Goal: Purchase product/service

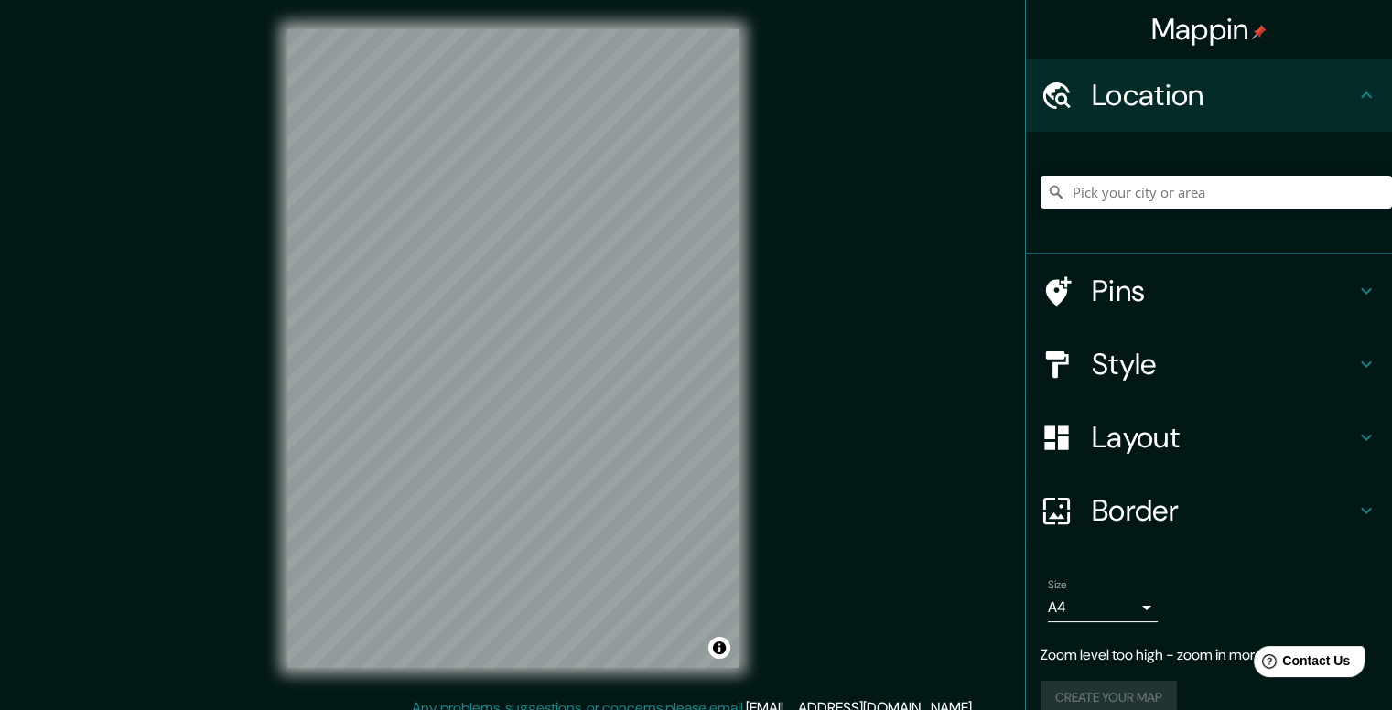
click at [913, 0] on html "Mappin Location Pins Style Layout Border Choose a border. Hint : you can make l…" at bounding box center [696, 355] width 1392 height 710
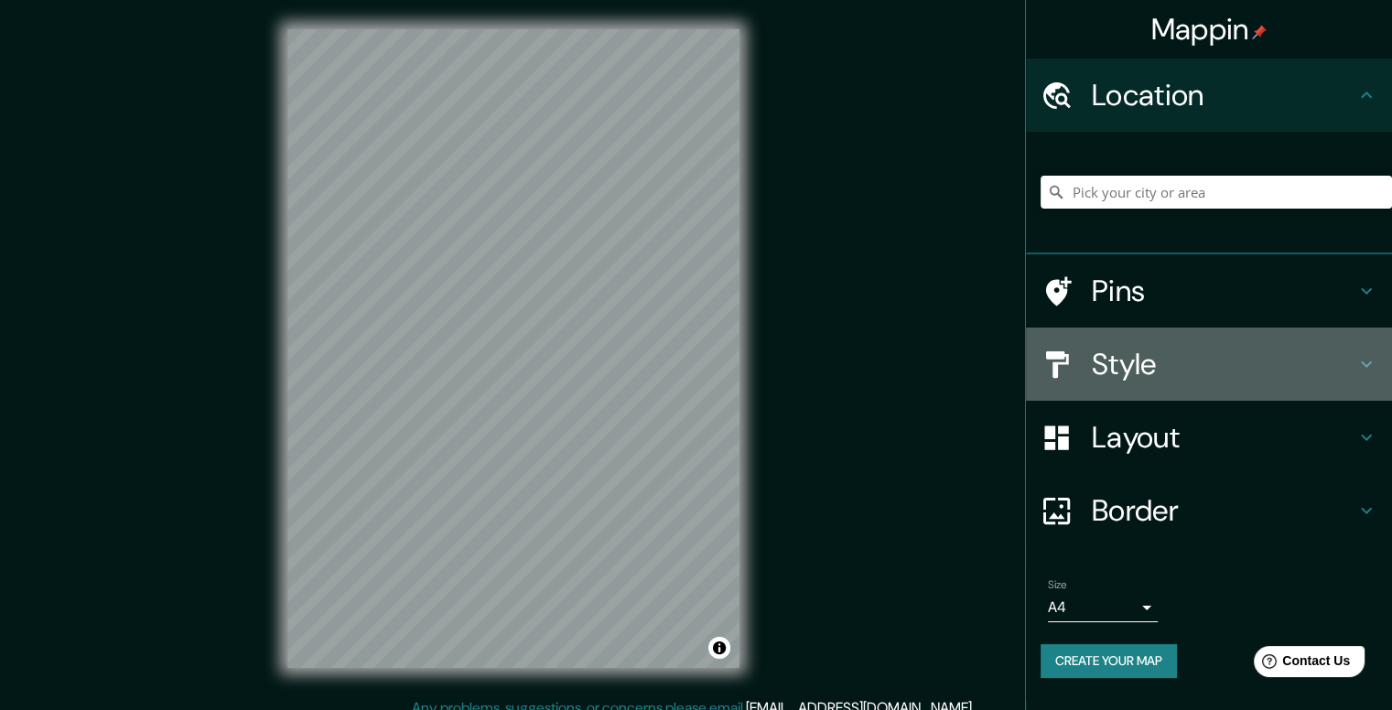
click at [1351, 360] on h4 "Style" at bounding box center [1224, 364] width 264 height 37
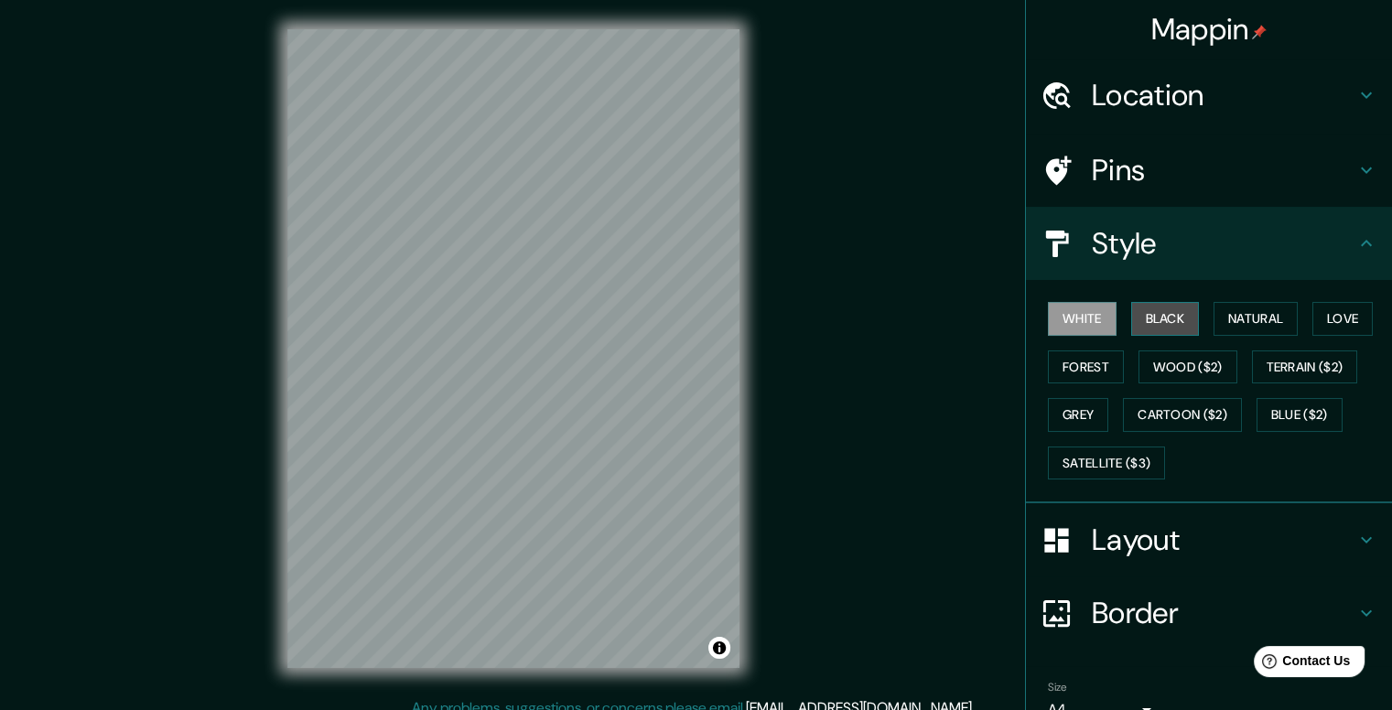
click at [1148, 322] on button "Black" at bounding box center [1165, 319] width 69 height 34
click at [1250, 325] on button "Natural" at bounding box center [1256, 319] width 84 height 34
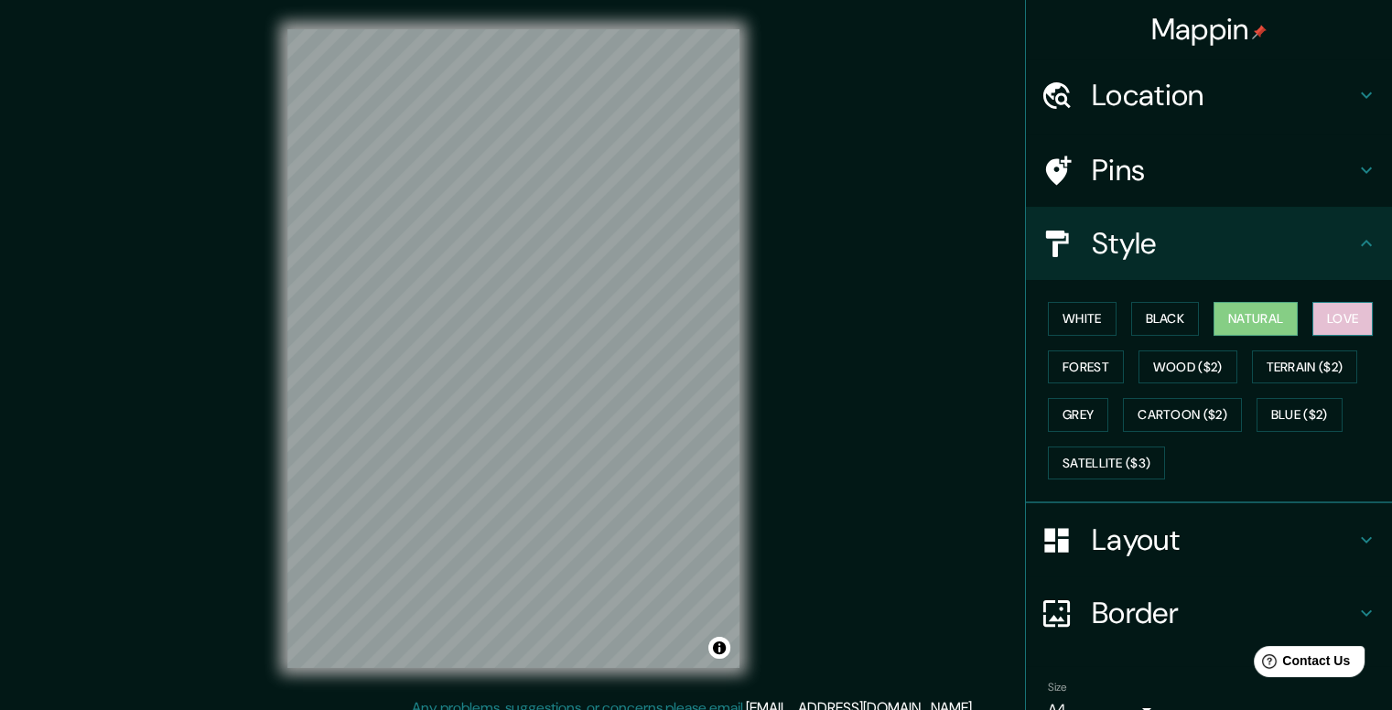
click at [1343, 321] on button "Love" at bounding box center [1342, 319] width 60 height 34
click at [1089, 366] on button "Forest" at bounding box center [1086, 368] width 76 height 34
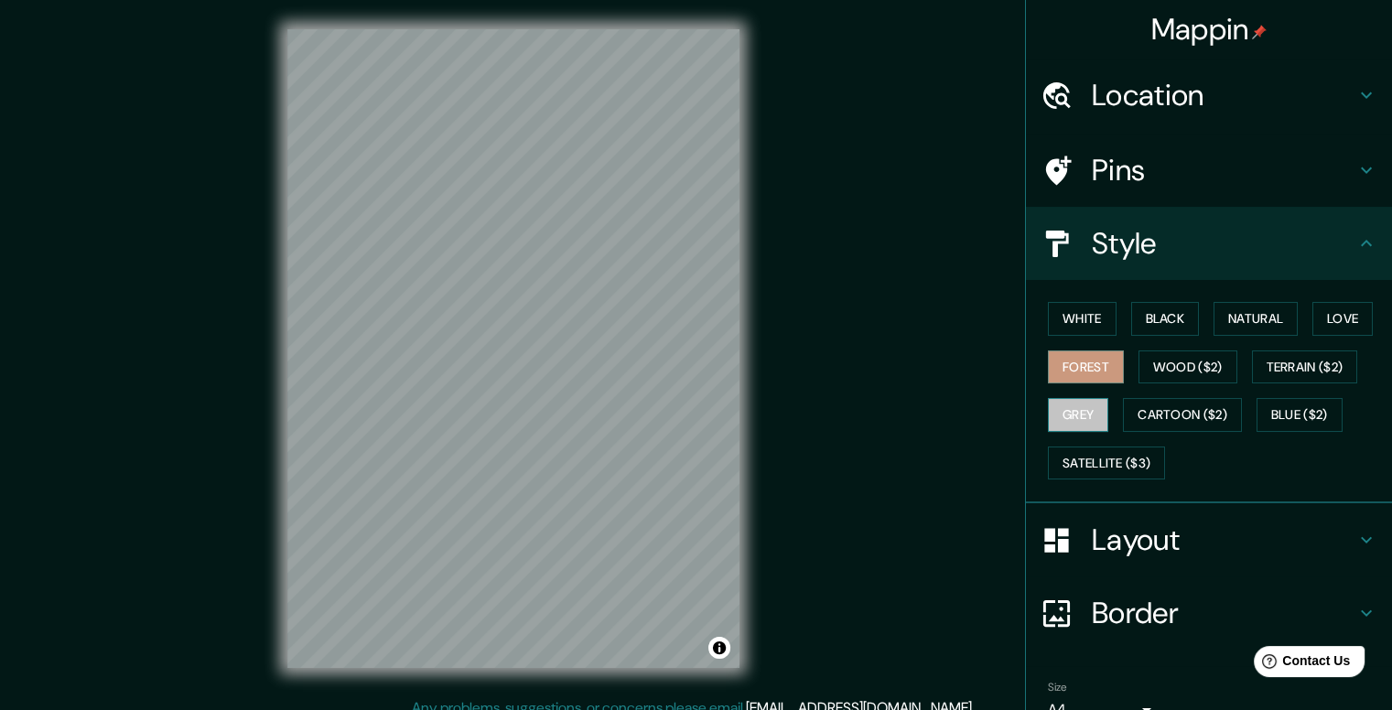
click at [1071, 413] on button "Grey" at bounding box center [1078, 415] width 60 height 34
click at [1080, 457] on button "Satellite ($3)" at bounding box center [1106, 464] width 117 height 34
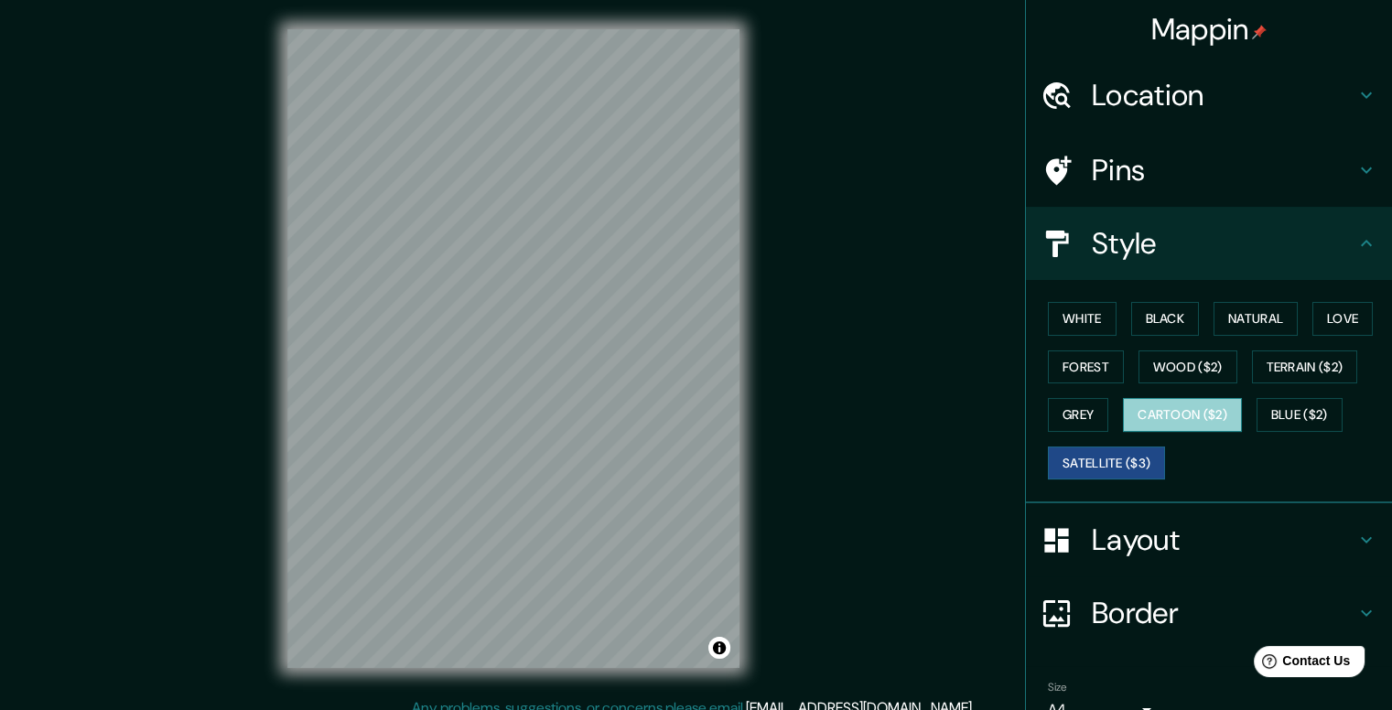
click at [1134, 423] on button "Cartoon ($2)" at bounding box center [1182, 415] width 119 height 34
click at [770, 390] on div "Mappin Location Pins Style White Black Natural Love Forest Wood ($2) Terrain ($…" at bounding box center [696, 363] width 1392 height 727
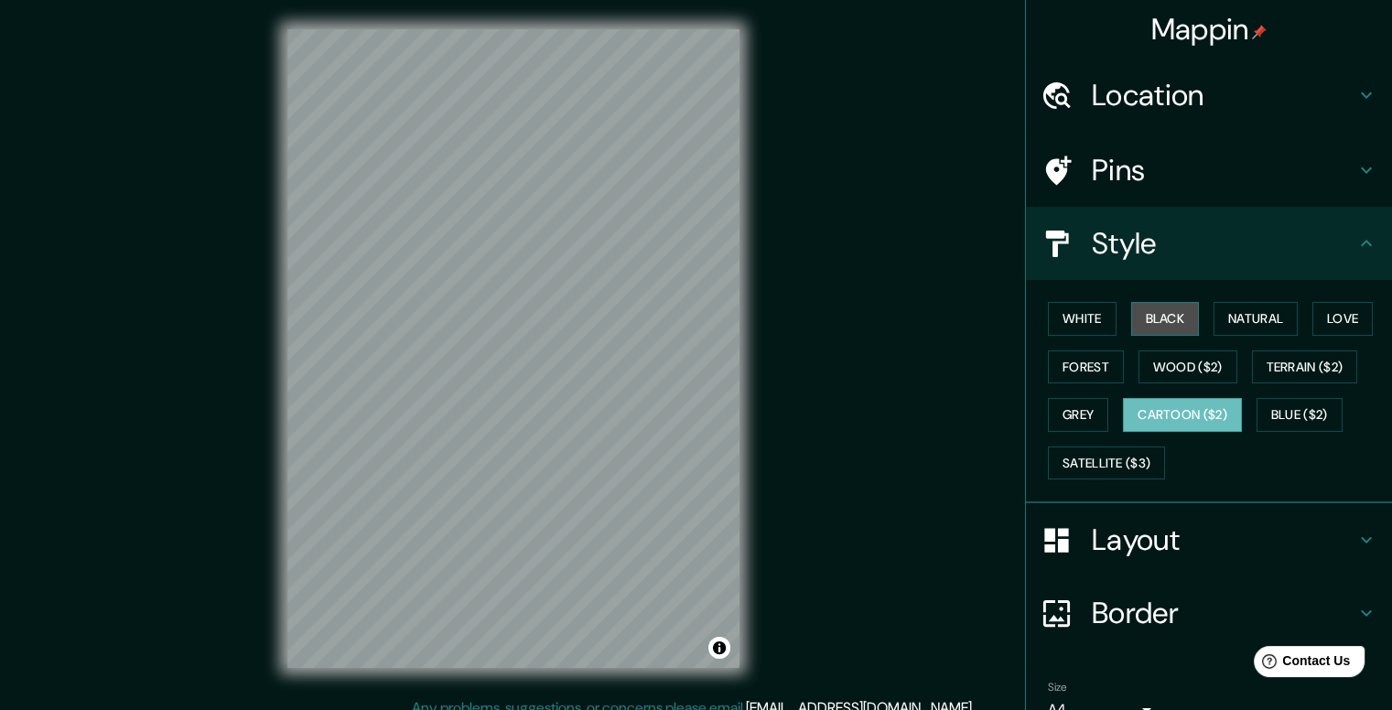
click at [1164, 324] on button "Black" at bounding box center [1165, 319] width 69 height 34
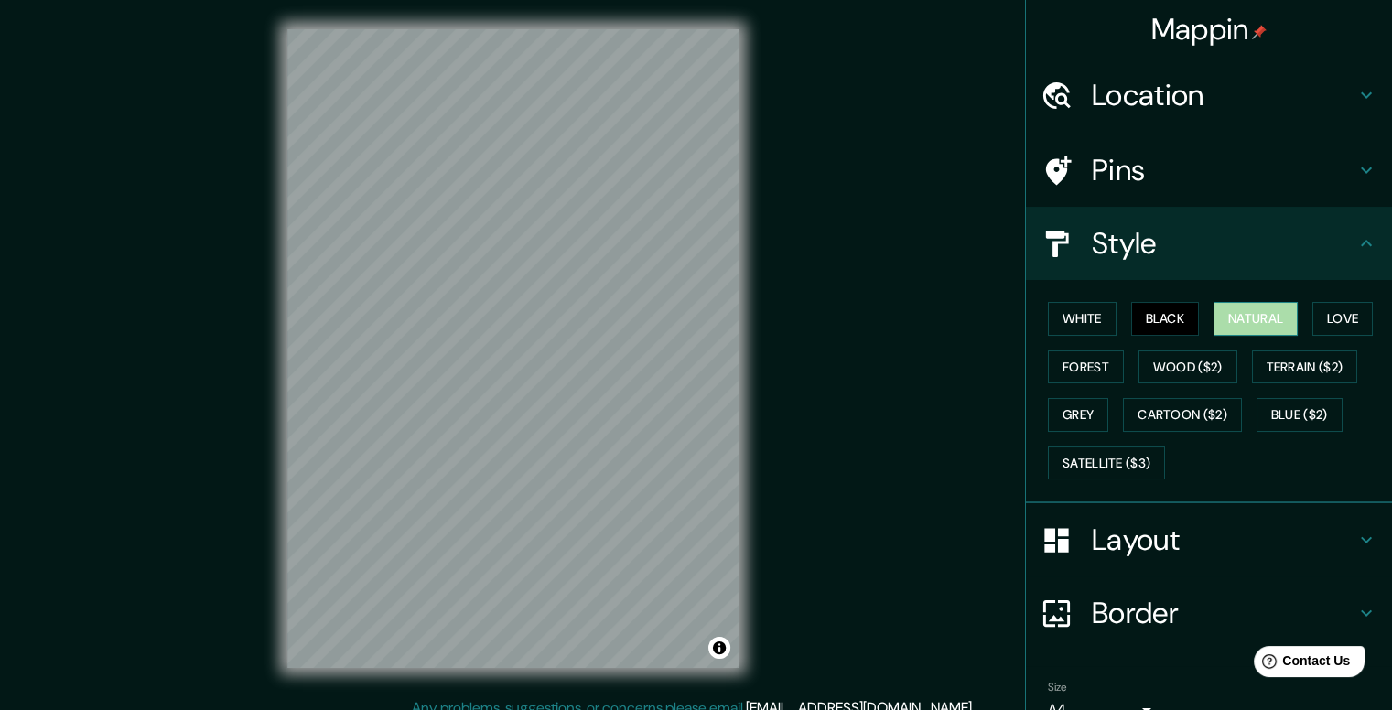
click at [1234, 307] on button "Natural" at bounding box center [1256, 319] width 84 height 34
click at [743, 420] on div "© Mapbox © OpenStreetMap Improve this map" at bounding box center [513, 348] width 511 height 697
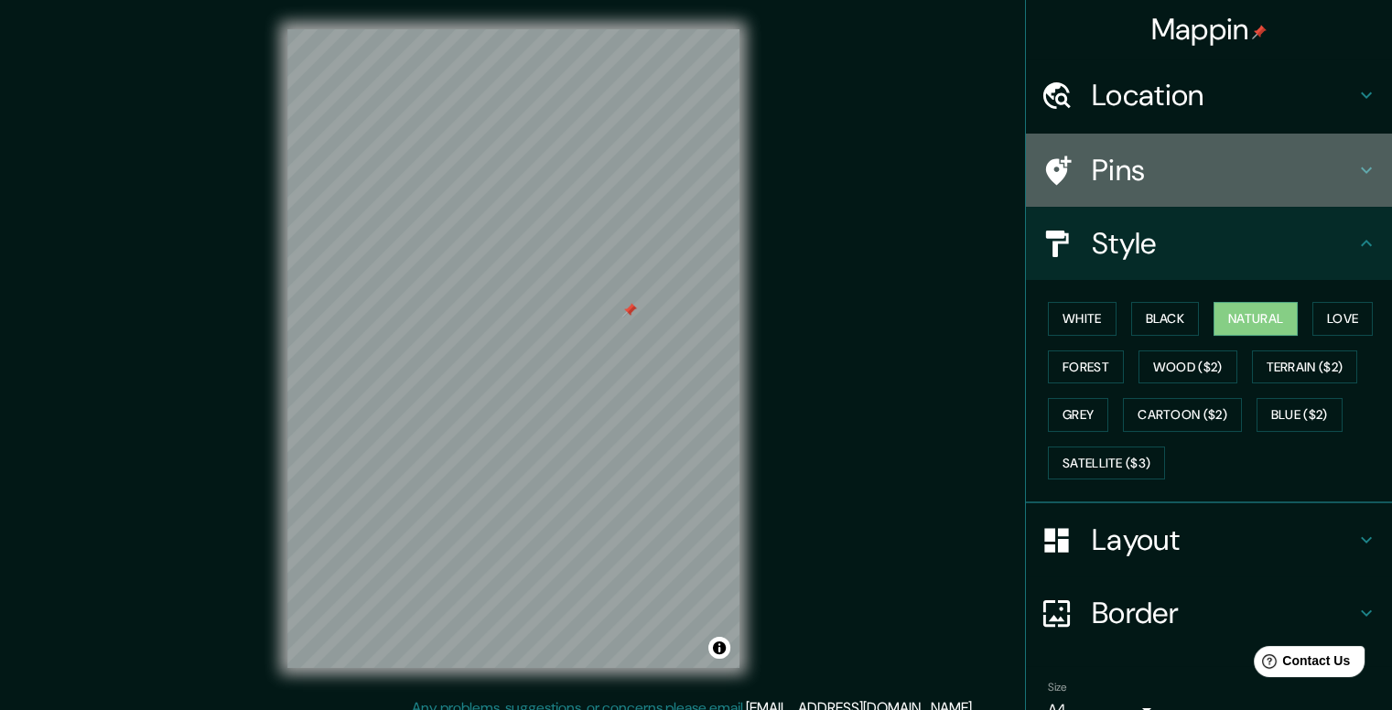
click at [1135, 162] on h4 "Pins" at bounding box center [1224, 170] width 264 height 37
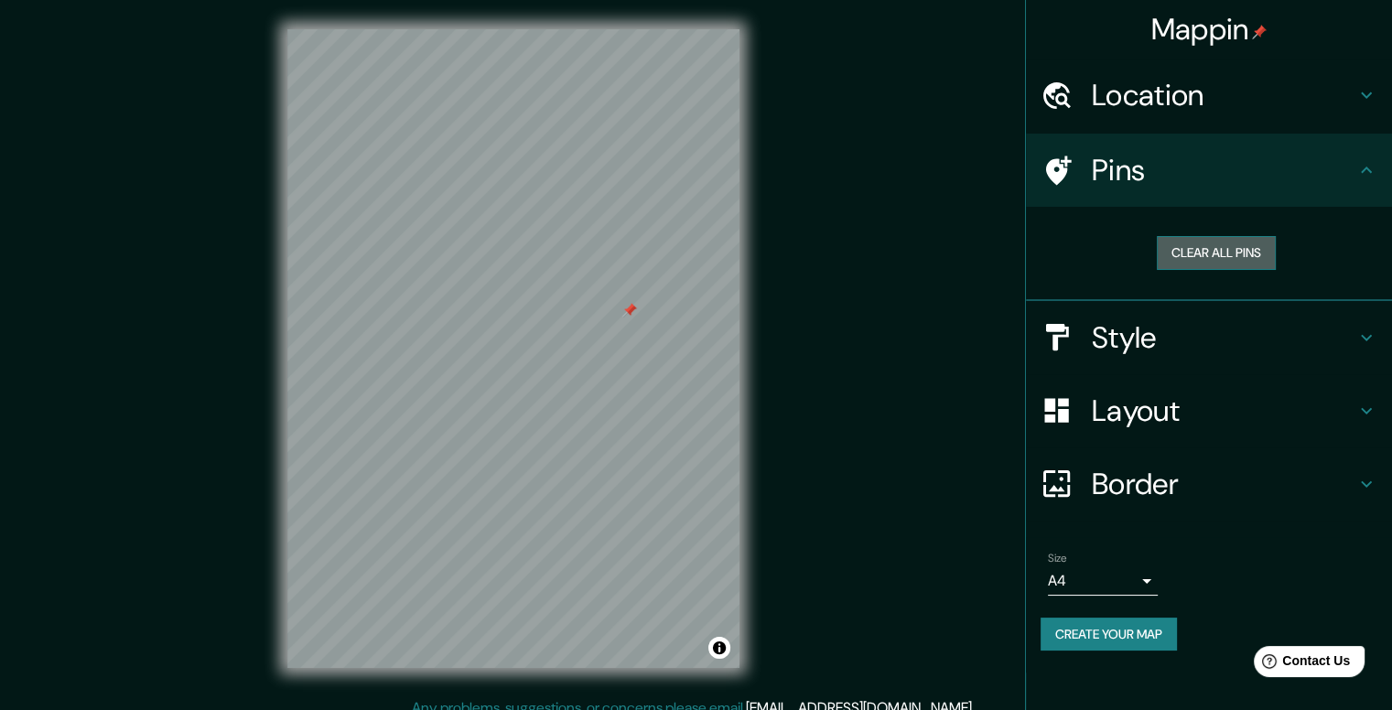
click at [1243, 254] on button "Clear all pins" at bounding box center [1216, 253] width 119 height 34
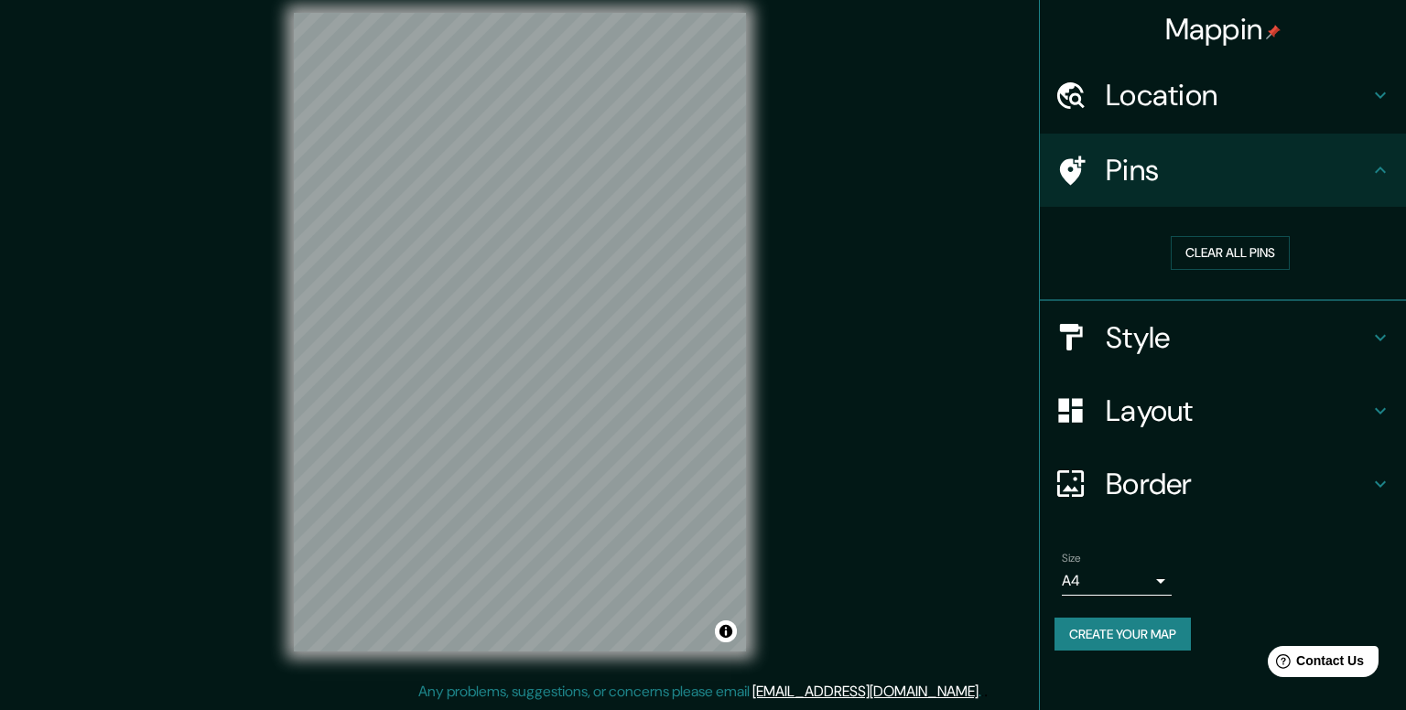
click at [1133, 587] on body "Mappin Location Pins Clear all pins Style Layout Border Choose a border. Hint :…" at bounding box center [703, 339] width 1406 height 710
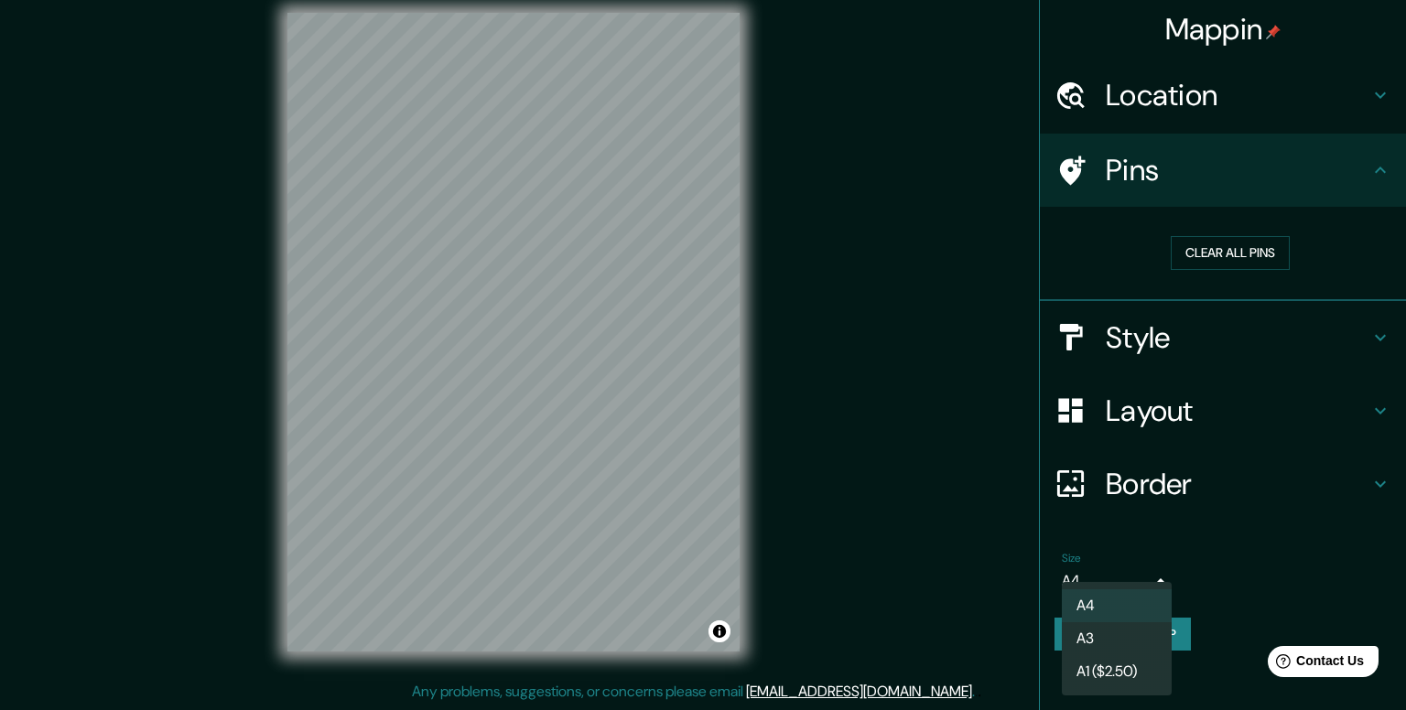
click at [960, 577] on div at bounding box center [703, 355] width 1406 height 710
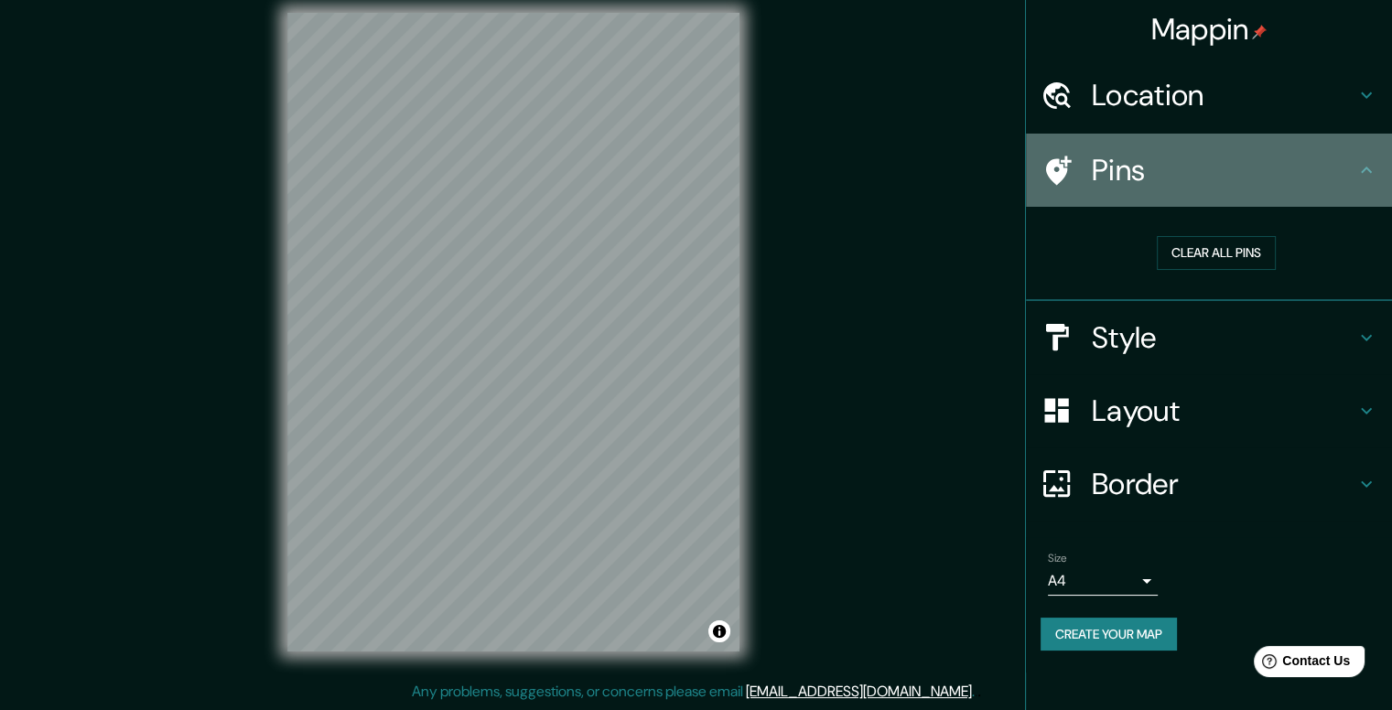
click at [1366, 169] on icon at bounding box center [1366, 170] width 11 height 6
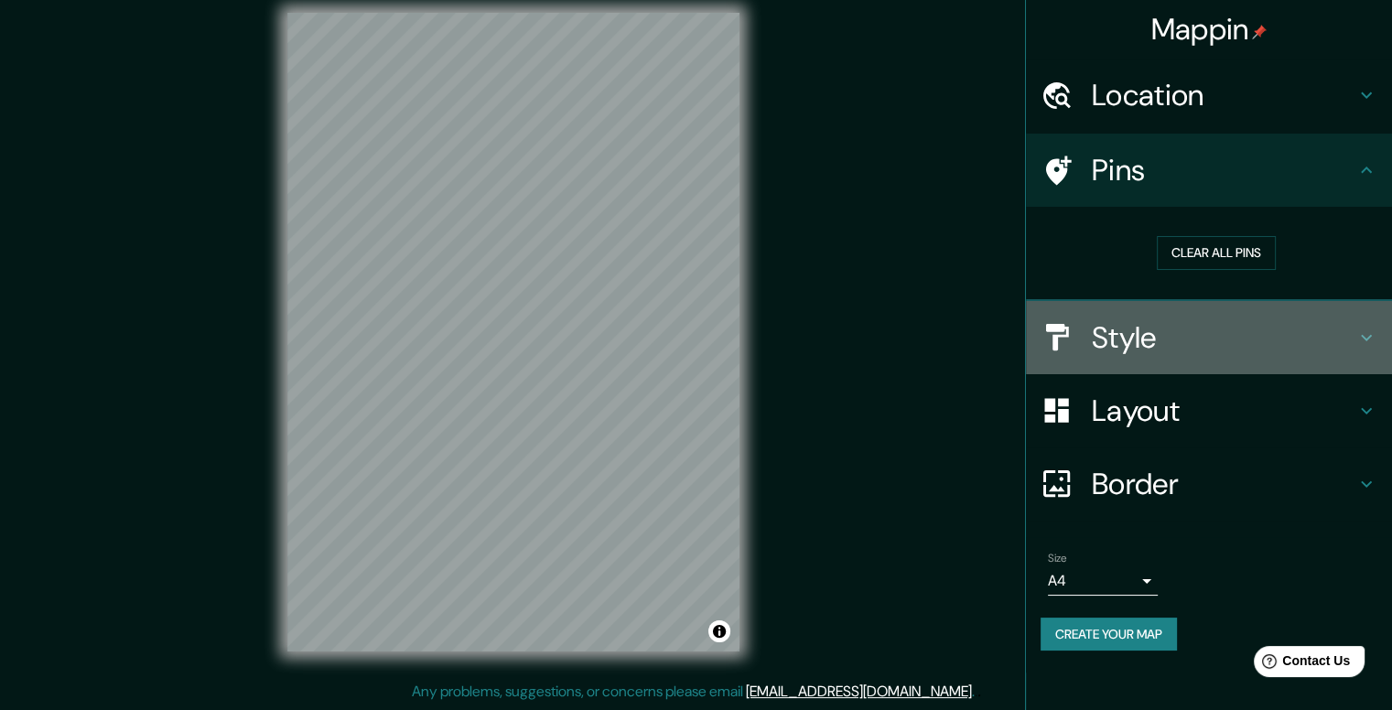
click at [1329, 327] on h4 "Style" at bounding box center [1224, 337] width 264 height 37
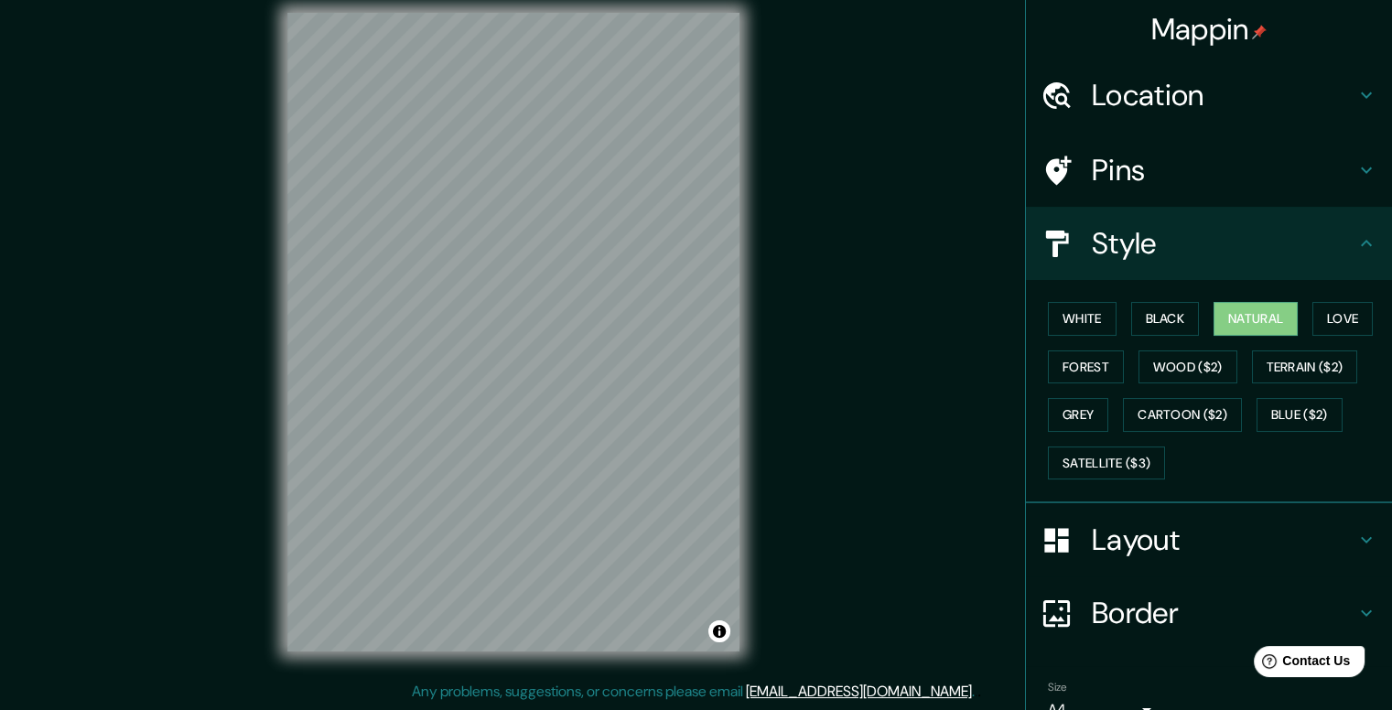
scroll to position [89, 0]
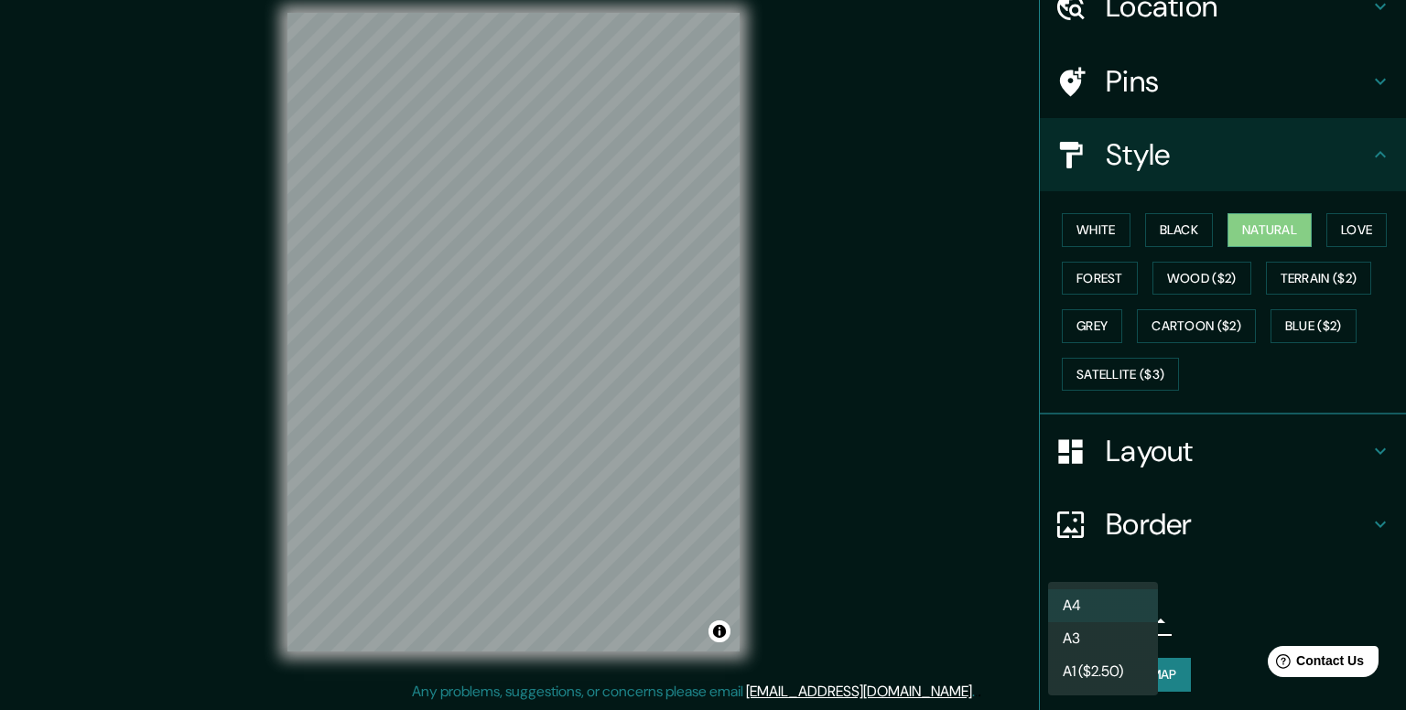
click at [1122, 620] on body "Mappin Location Pins Style White Black Natural Love Forest Wood ($2) Terrain ($…" at bounding box center [703, 339] width 1406 height 710
click at [1109, 651] on li "A3" at bounding box center [1103, 638] width 110 height 33
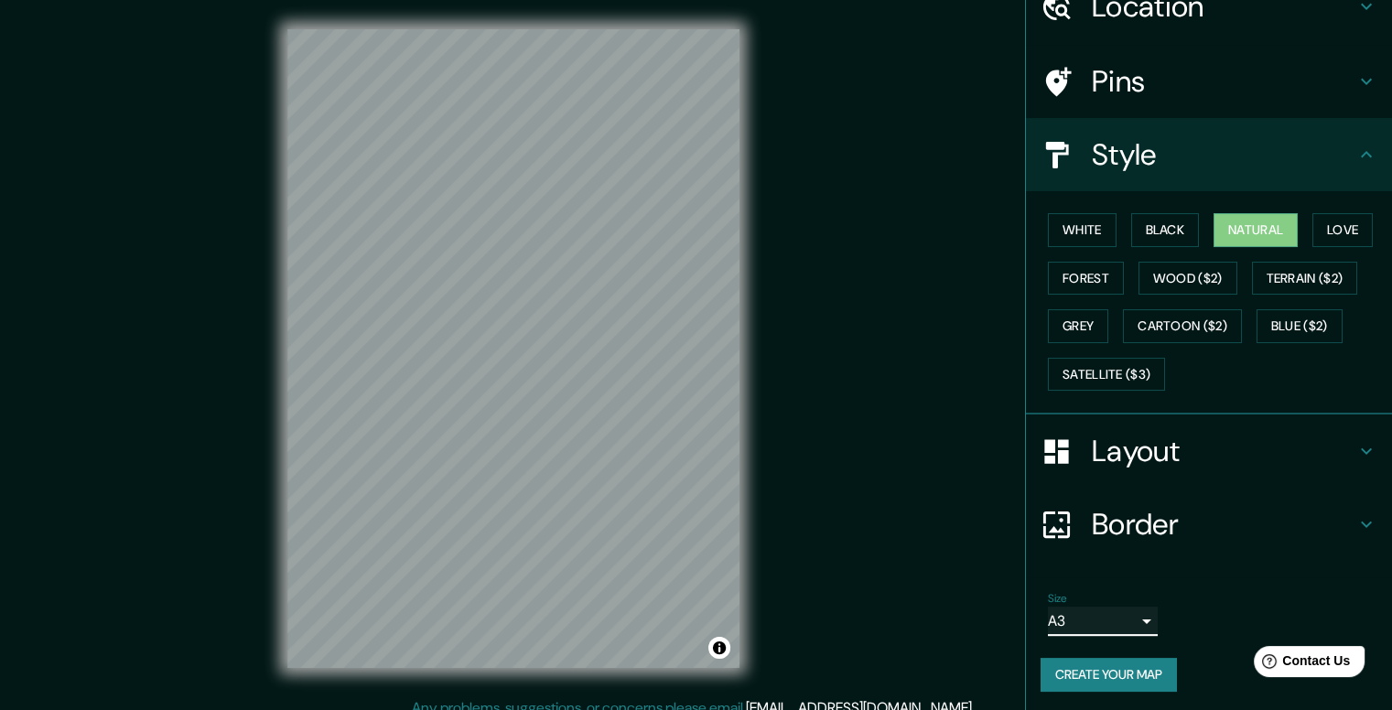
scroll to position [16, 0]
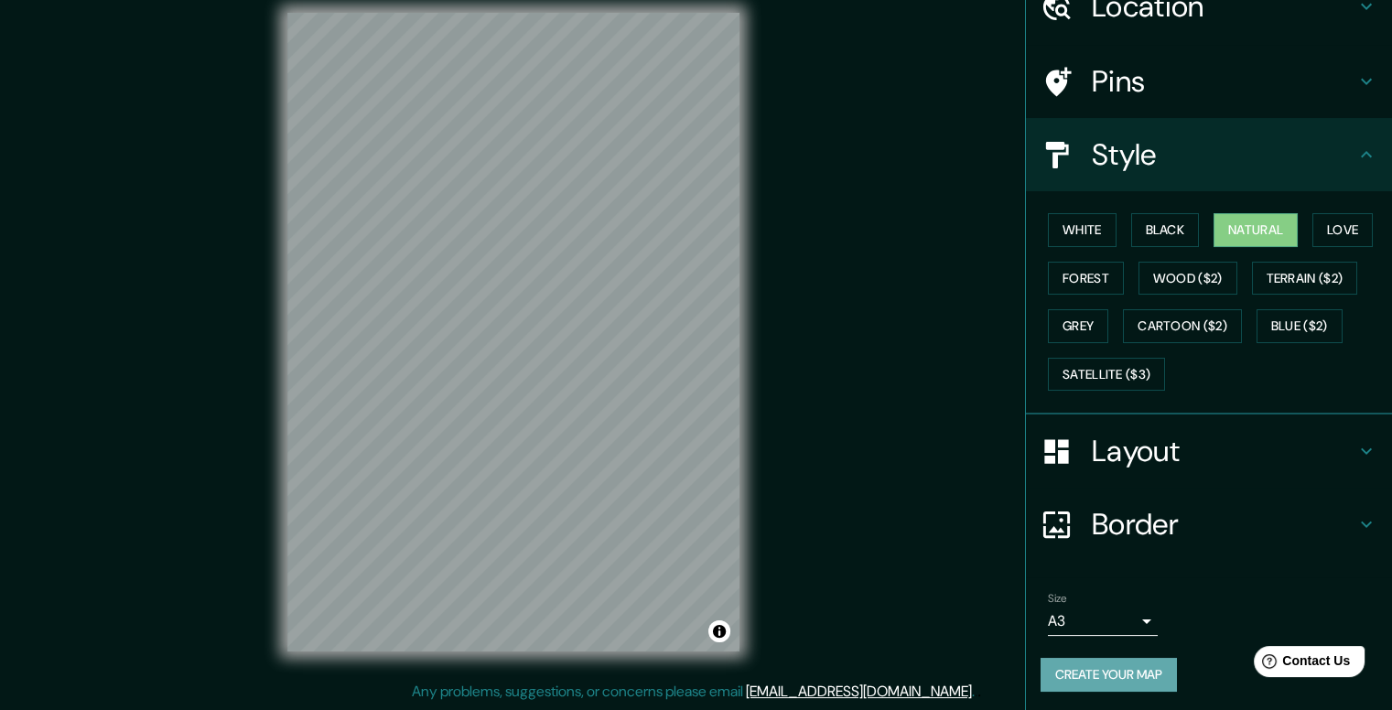
click at [1148, 675] on button "Create your map" at bounding box center [1109, 675] width 136 height 34
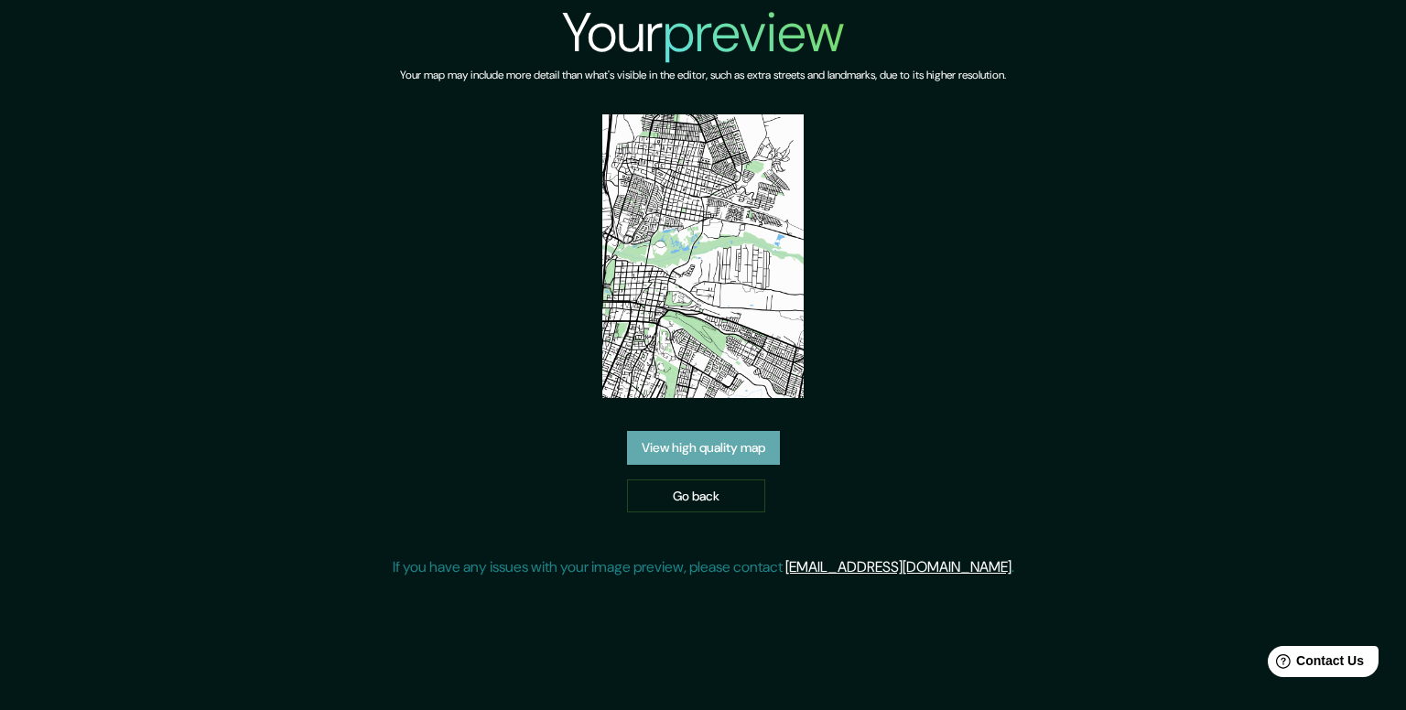
click at [752, 454] on link "View high quality map" at bounding box center [703, 448] width 153 height 34
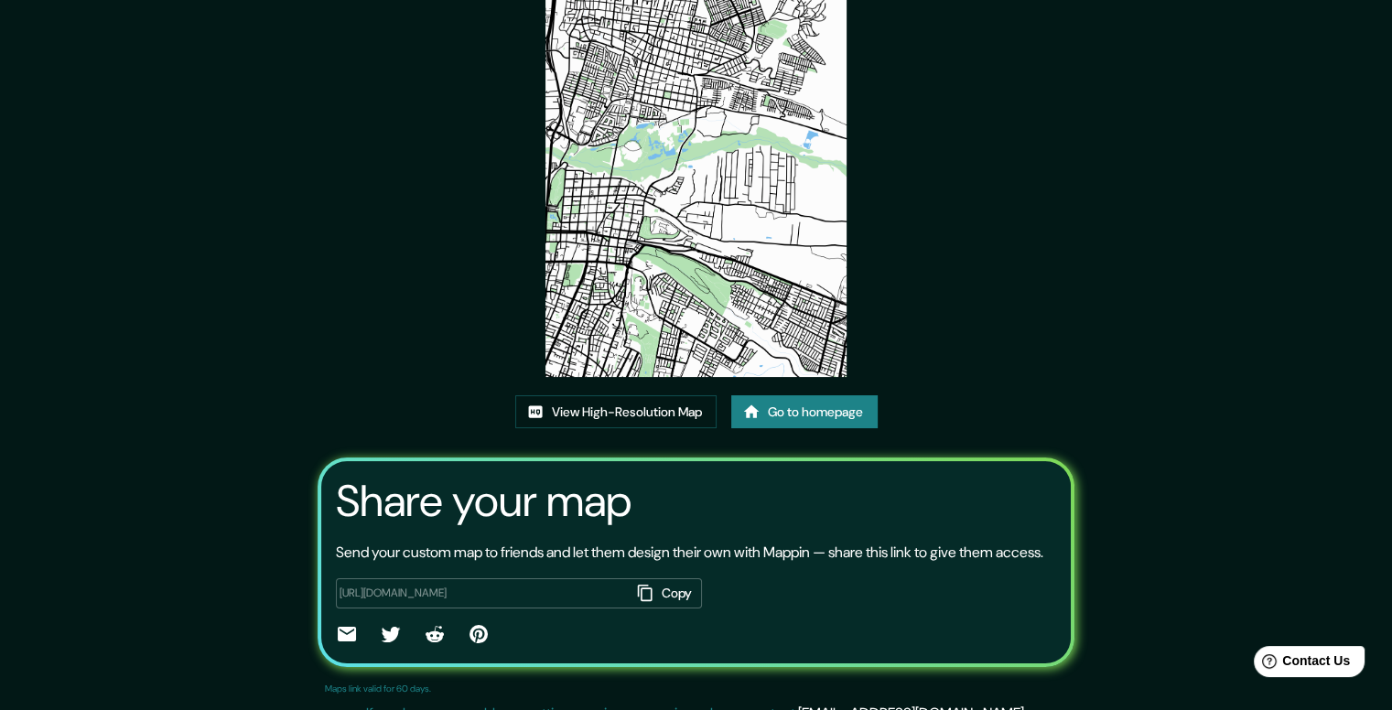
scroll to position [173, 0]
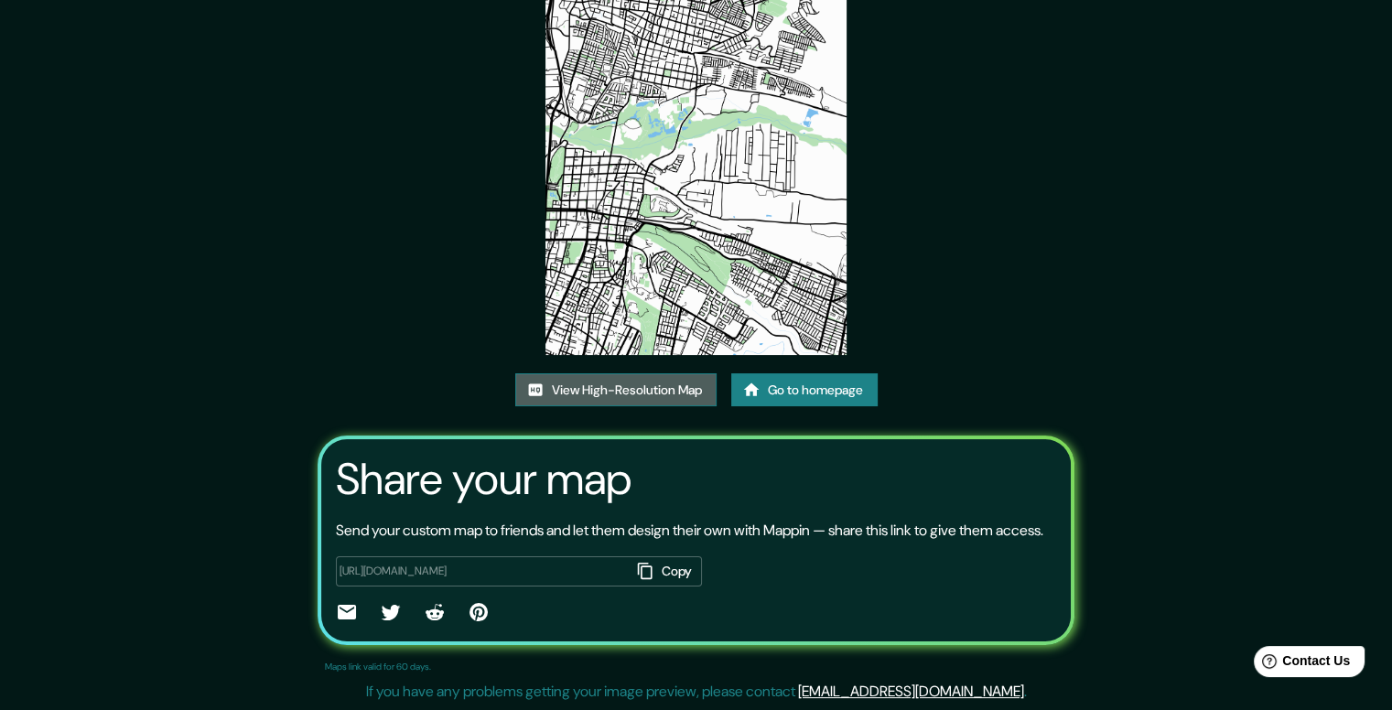
click at [619, 373] on link "View High-Resolution Map" at bounding box center [615, 390] width 201 height 34
